Goal: Information Seeking & Learning: Compare options

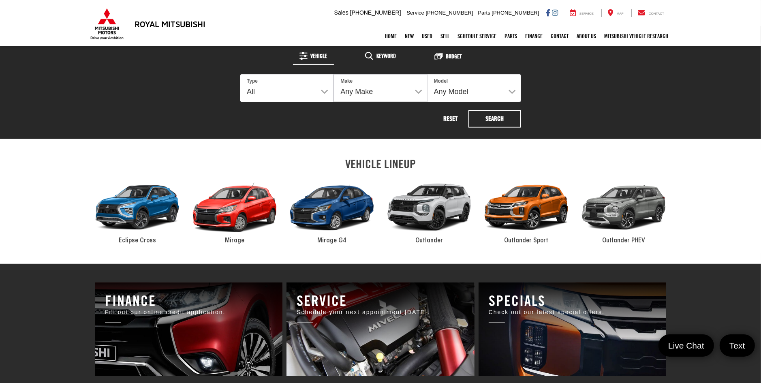
select select "Mitsubishi"
click at [334, 75] on select "Any Make Buick Chevrolet Chrysler Ford GMC Honda Hyundai Mitsubishi Nissan Toyo…" at bounding box center [380, 88] width 93 height 27
click at [447, 92] on select "Any Model Accord Hybrid Altima Eclipse Cross Encore Envision Escape Frontier Ki…" at bounding box center [474, 88] width 94 height 28
select select "Outlander"
click at [427, 74] on select "Any Model Eclipse Cross Outlander Outlander PHEV Outlander Sport" at bounding box center [474, 88] width 94 height 28
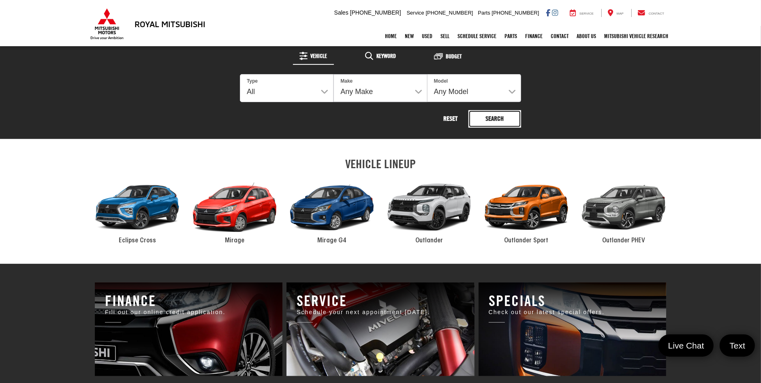
click at [492, 118] on button "Search" at bounding box center [494, 118] width 53 height 17
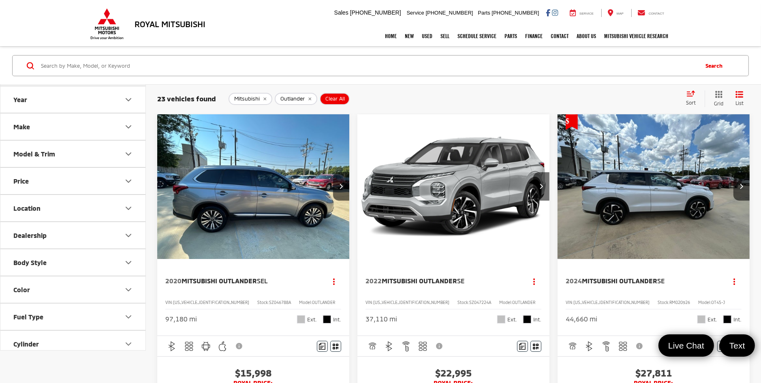
scroll to position [81, 0]
click at [32, 243] on button "Color" at bounding box center [73, 234] width 146 height 26
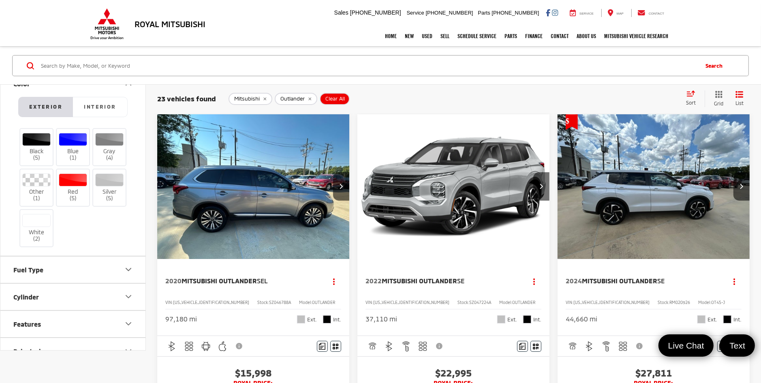
scroll to position [284, 0]
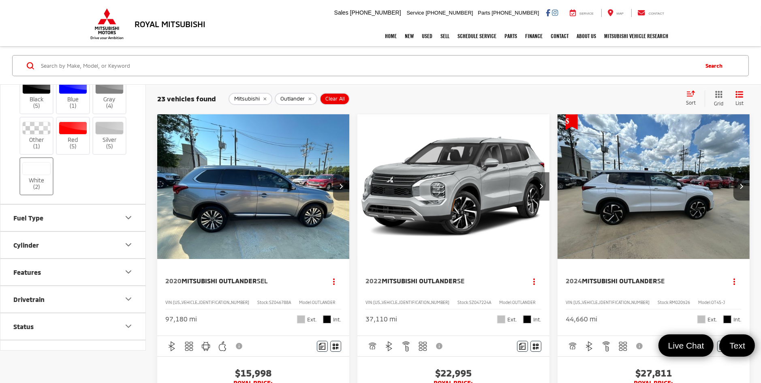
click at [29, 169] on div at bounding box center [36, 168] width 29 height 13
click at [0, 0] on input "White (2)" at bounding box center [0, 0] width 0 height 0
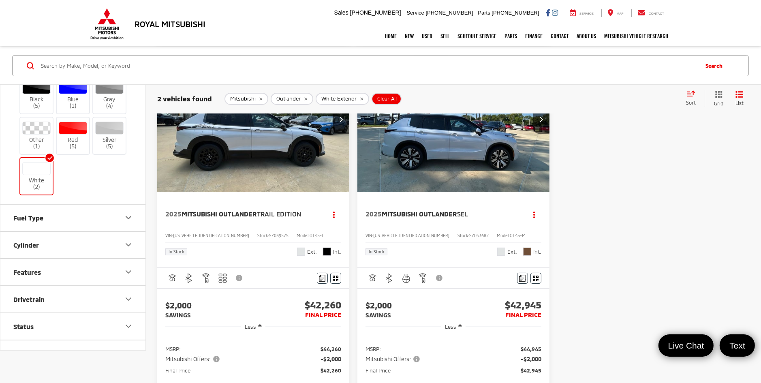
scroll to position [41, 0]
